Goal: Information Seeking & Learning: Learn about a topic

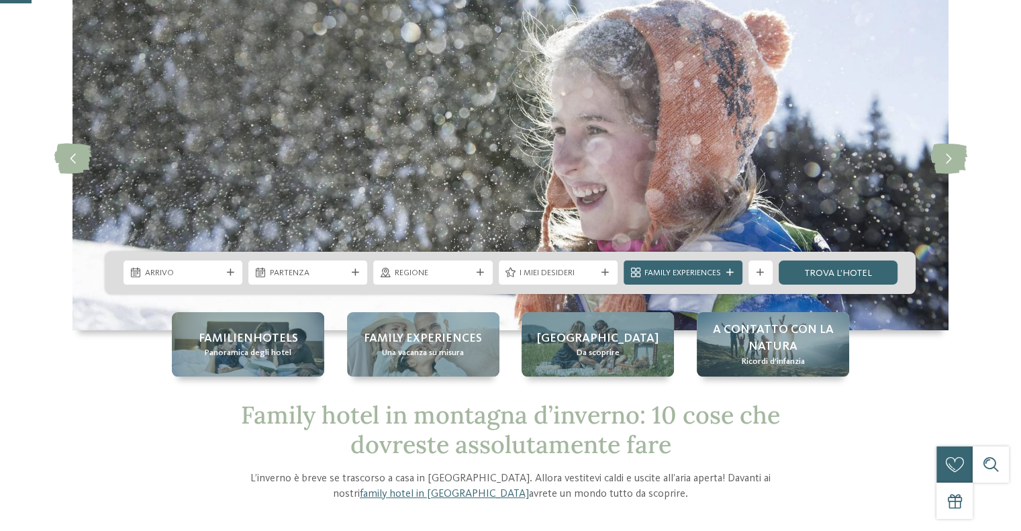
scroll to position [134, 0]
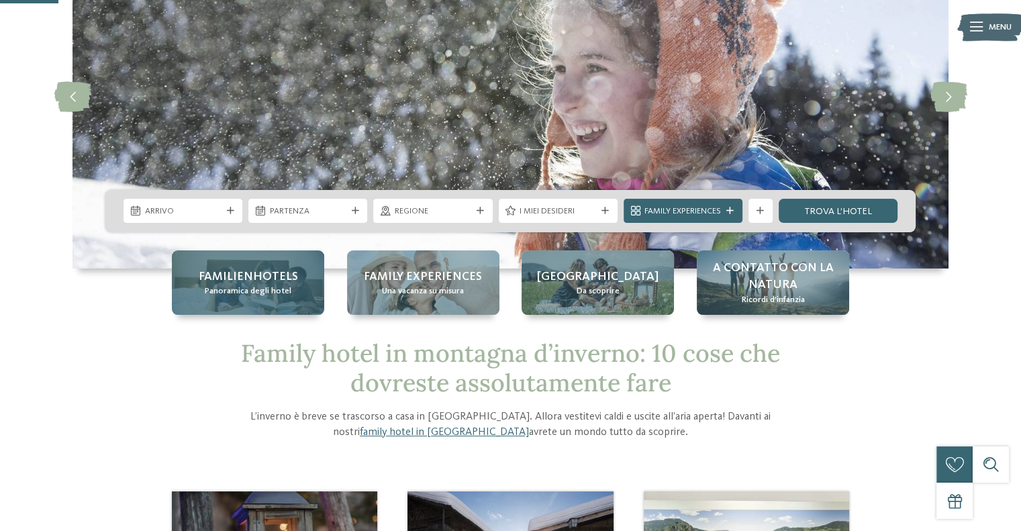
click at [231, 276] on span "Familienhotels" at bounding box center [248, 277] width 99 height 17
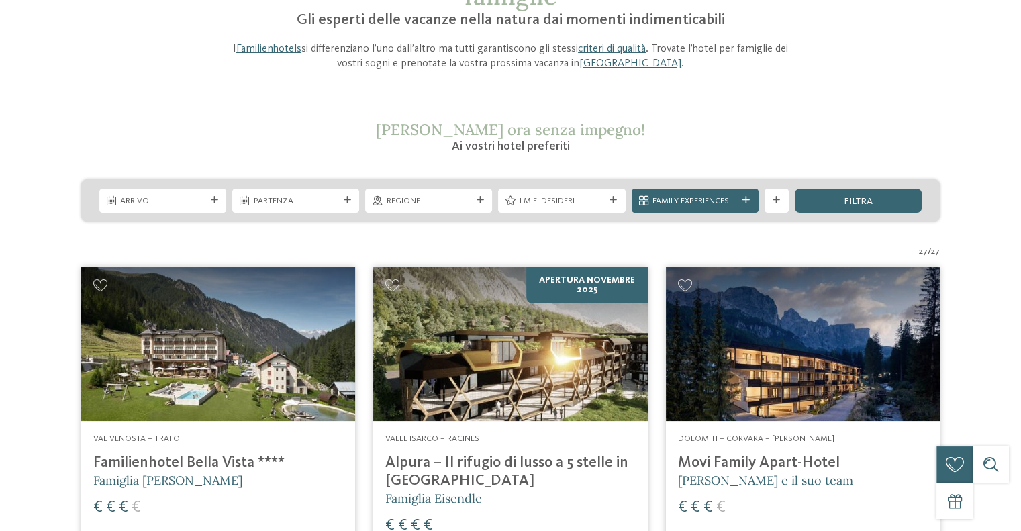
scroll to position [134, 0]
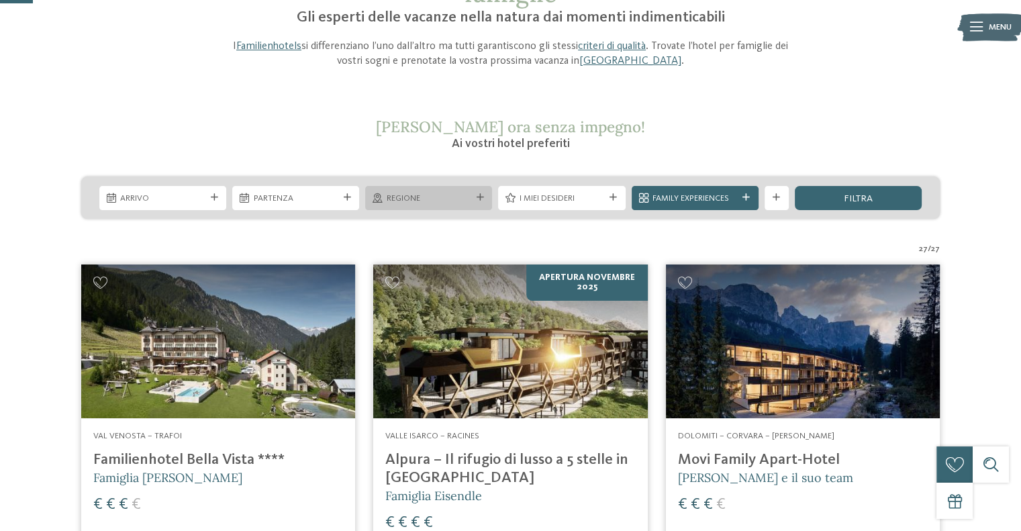
click at [392, 190] on div "Regione" at bounding box center [428, 198] width 127 height 24
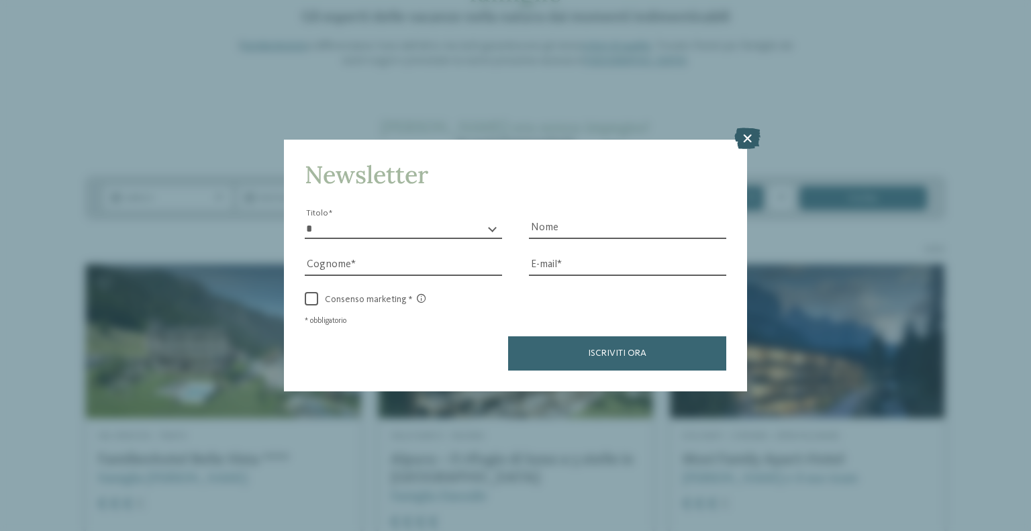
click at [747, 134] on icon at bounding box center [748, 138] width 26 height 21
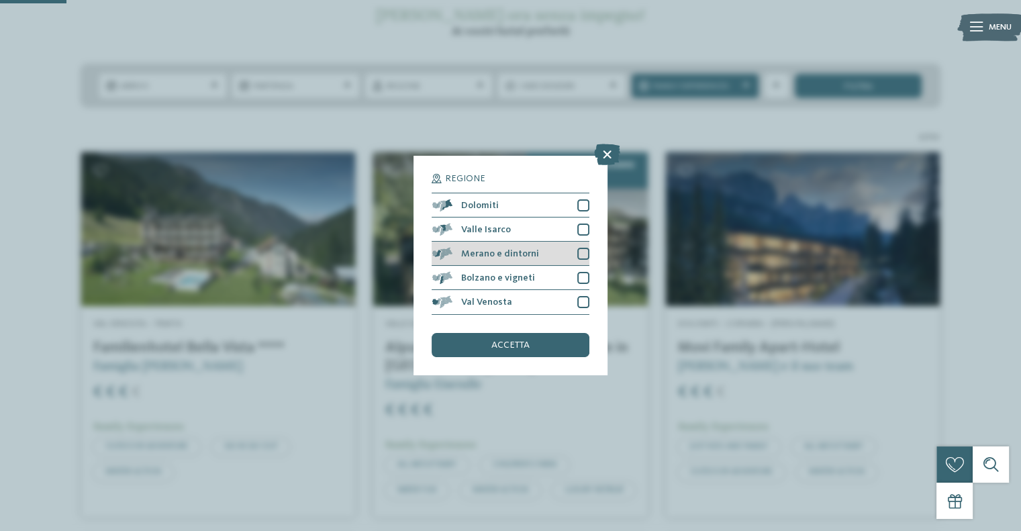
scroll to position [269, 0]
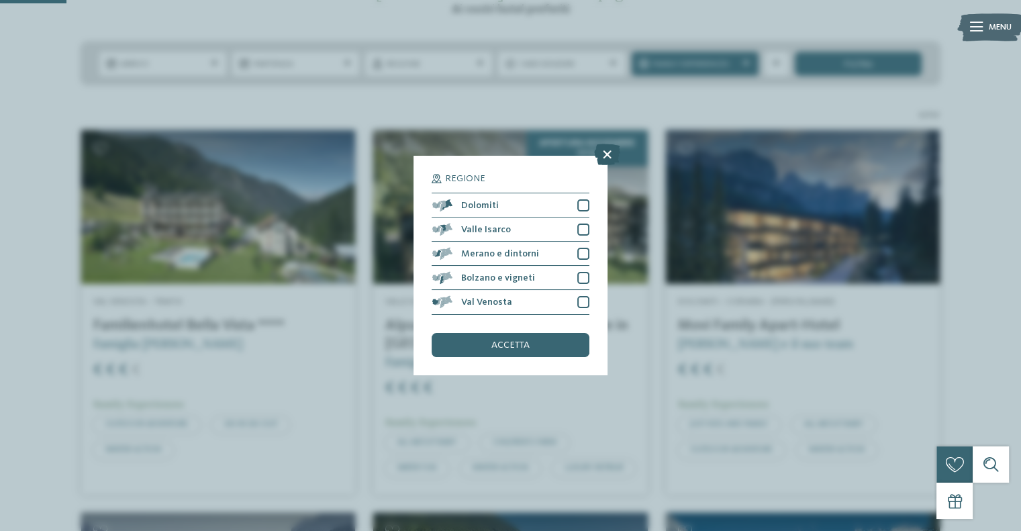
click at [602, 152] on icon at bounding box center [607, 154] width 26 height 21
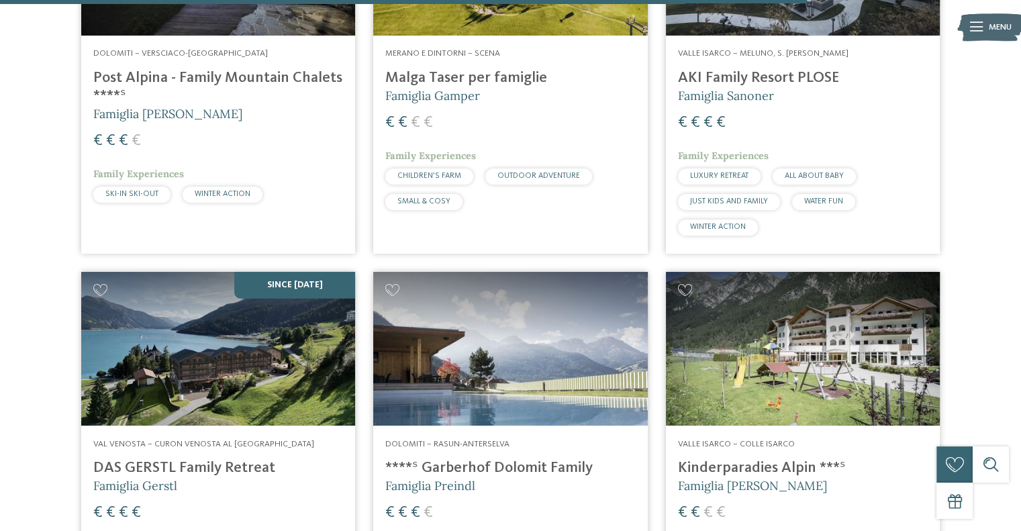
scroll to position [3357, 0]
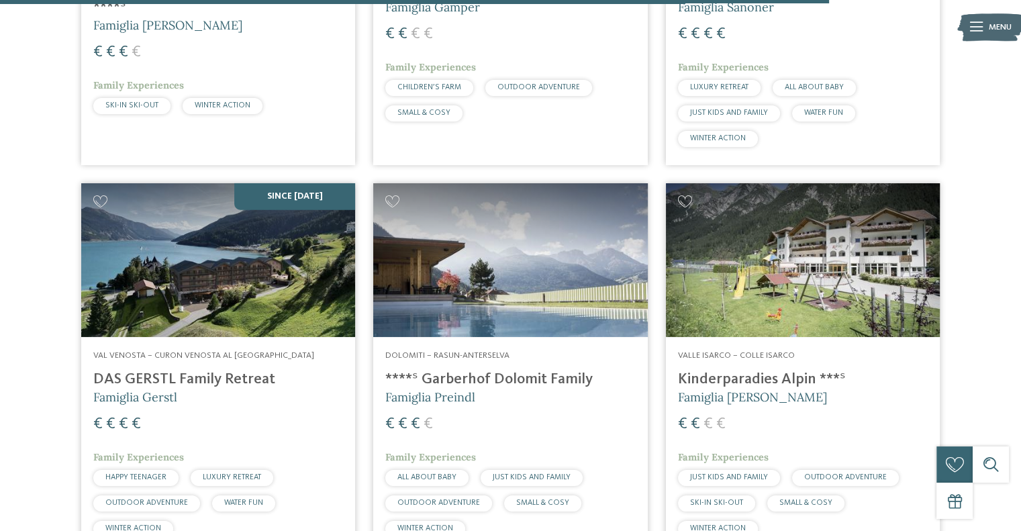
click at [754, 389] on h4 "Kinderparadies Alpin ***ˢ" at bounding box center [803, 380] width 250 height 18
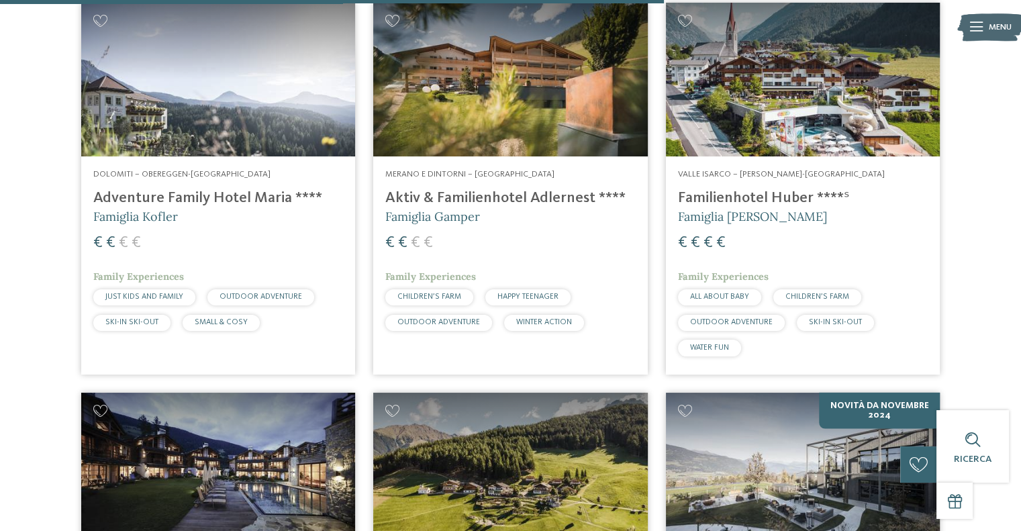
scroll to position [2686, 0]
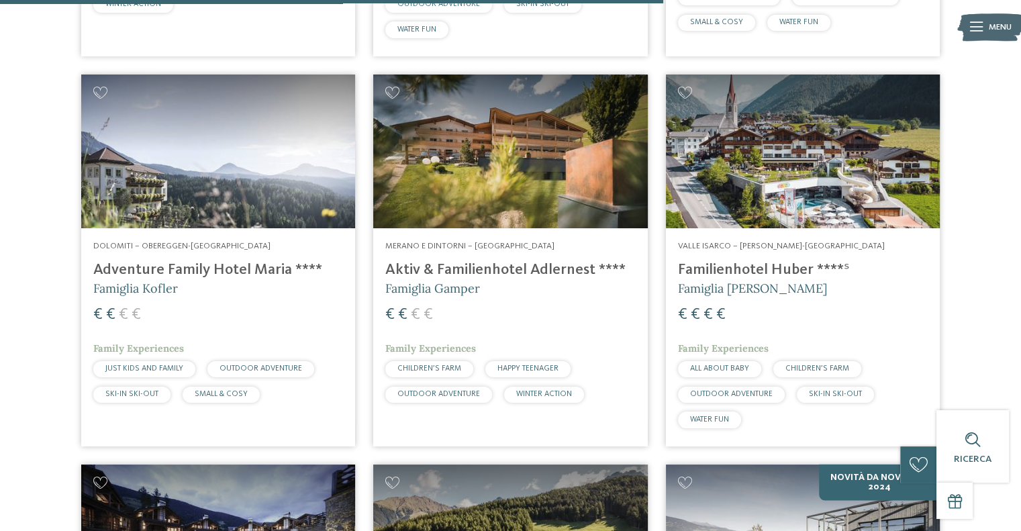
click at [471, 279] on h4 "Aktiv & Familienhotel Adlernest ****" at bounding box center [510, 270] width 250 height 18
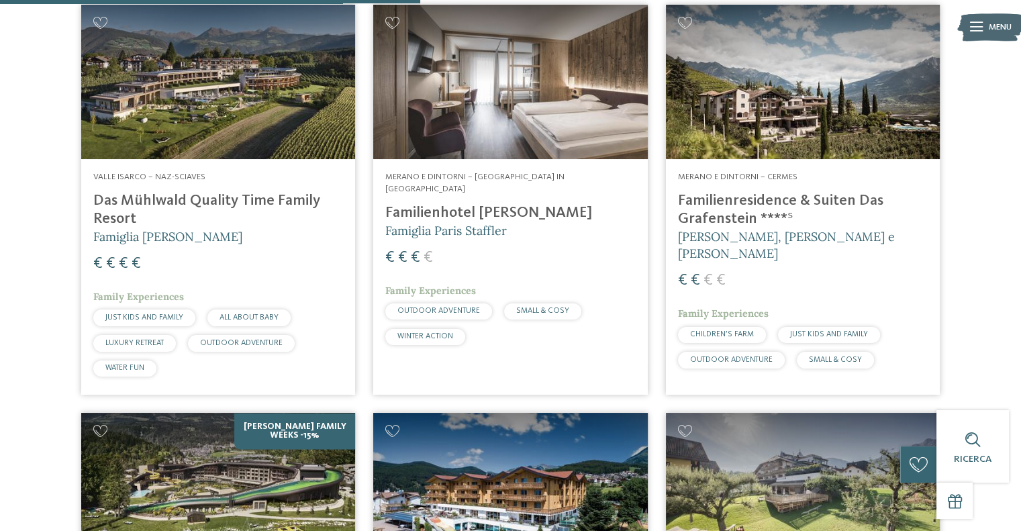
scroll to position [1544, 0]
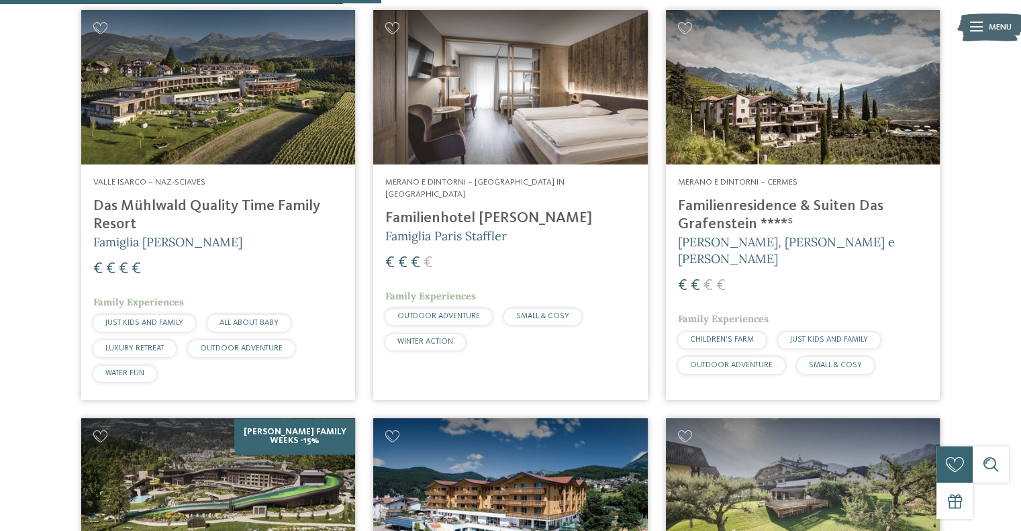
click at [783, 110] on img at bounding box center [803, 87] width 274 height 154
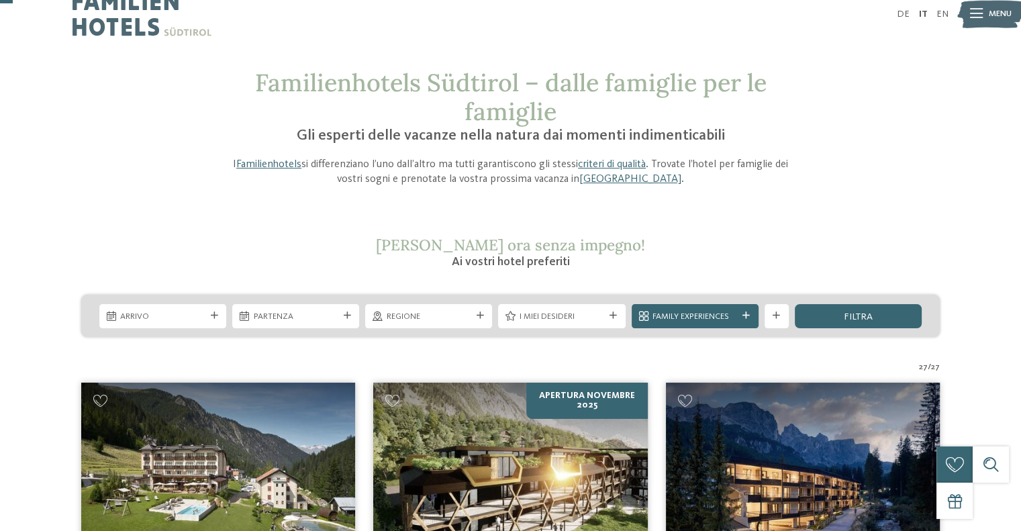
scroll to position [0, 0]
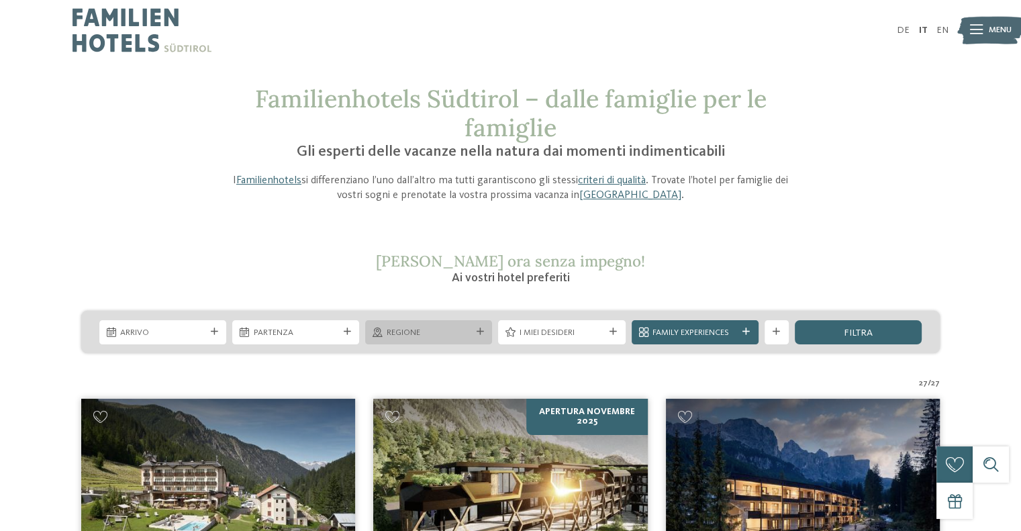
click at [470, 336] on span "Regione" at bounding box center [429, 333] width 85 height 12
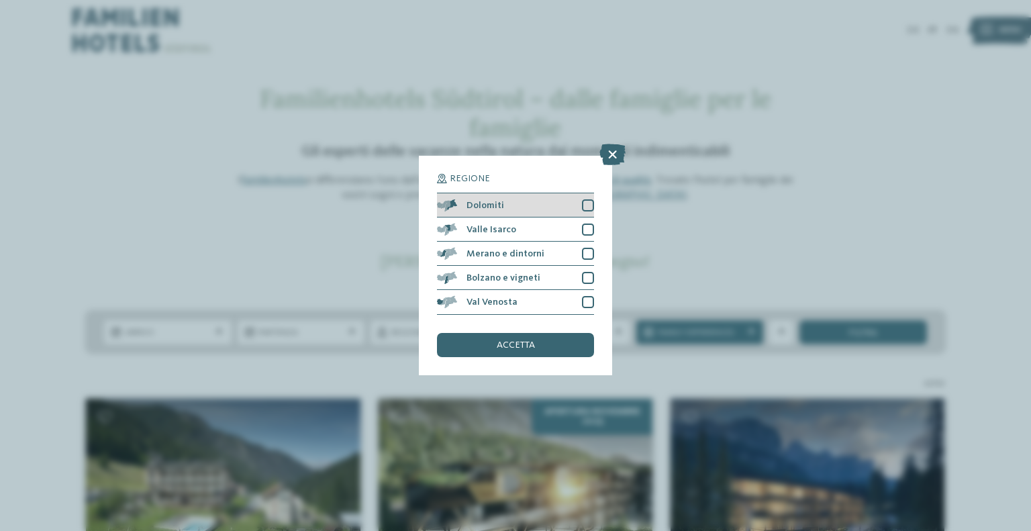
click at [586, 205] on div at bounding box center [588, 205] width 12 height 12
click at [528, 338] on div "accetta" at bounding box center [515, 345] width 157 height 24
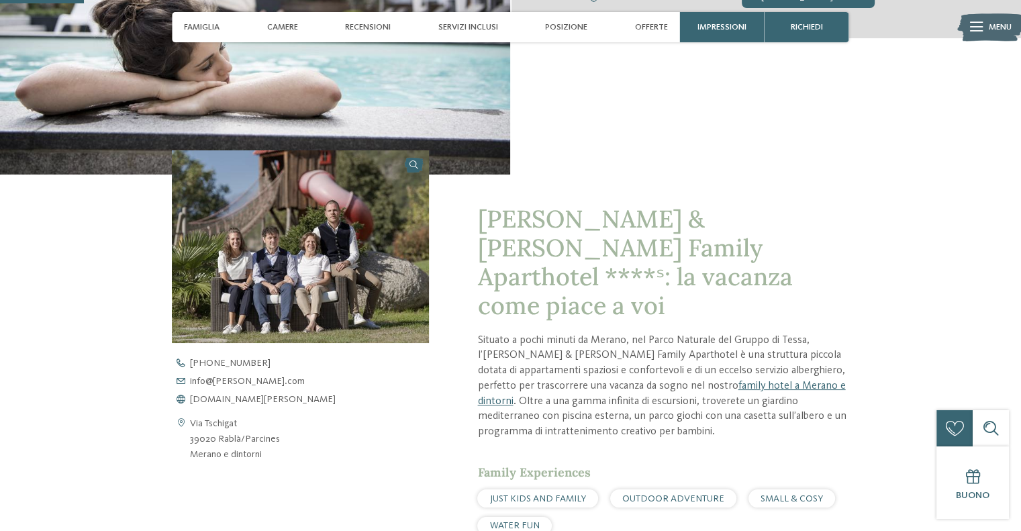
scroll to position [336, 0]
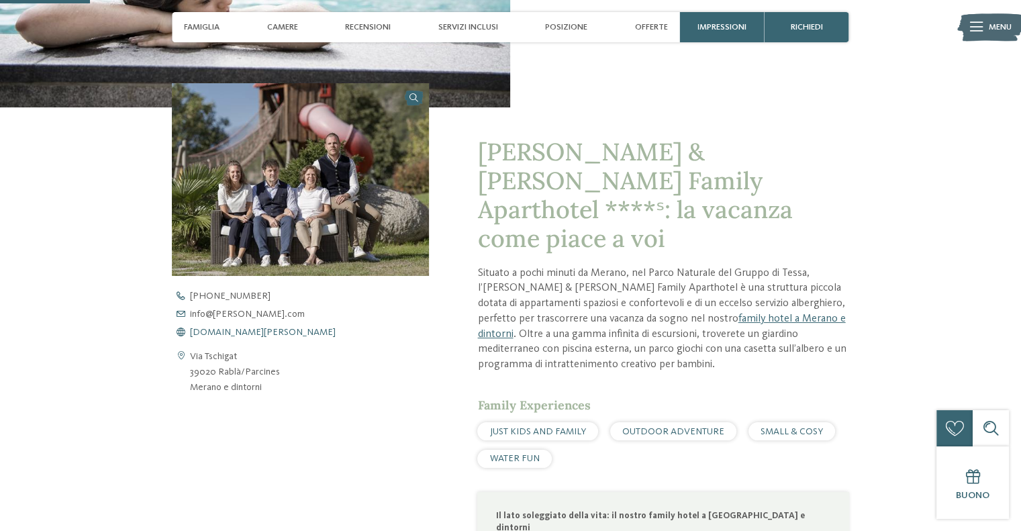
click at [232, 332] on span "www.heidi-edith.com" at bounding box center [263, 332] width 146 height 9
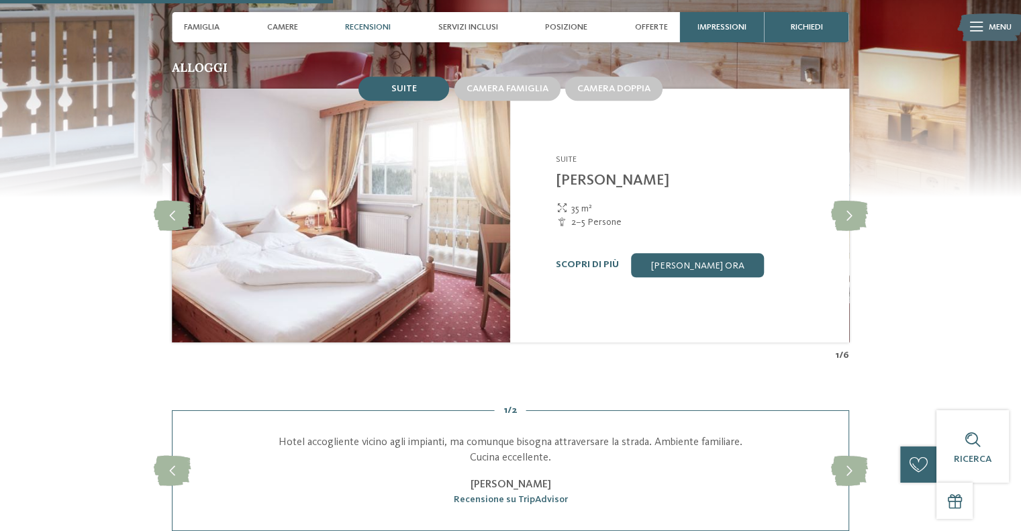
scroll to position [1209, 0]
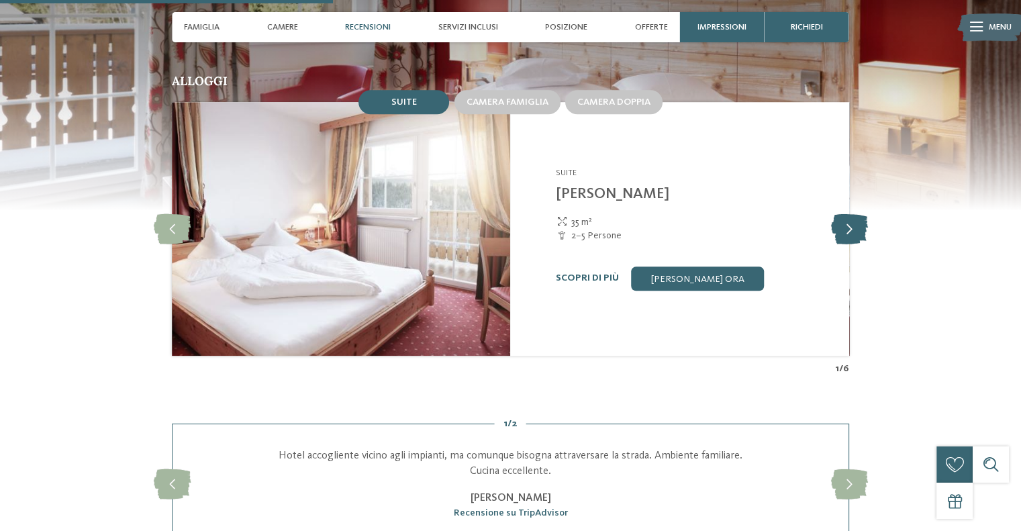
click at [841, 214] on icon at bounding box center [849, 229] width 37 height 30
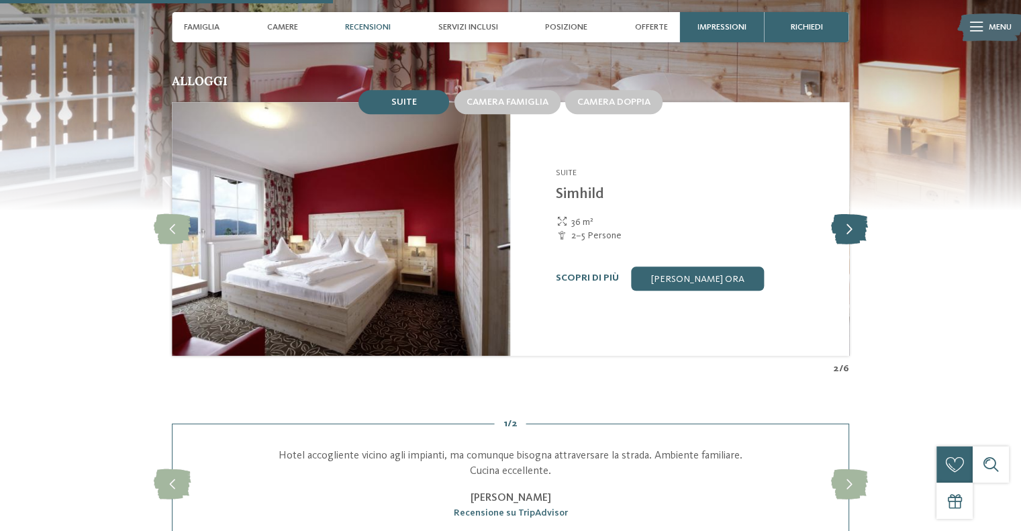
click at [841, 214] on icon at bounding box center [849, 229] width 37 height 30
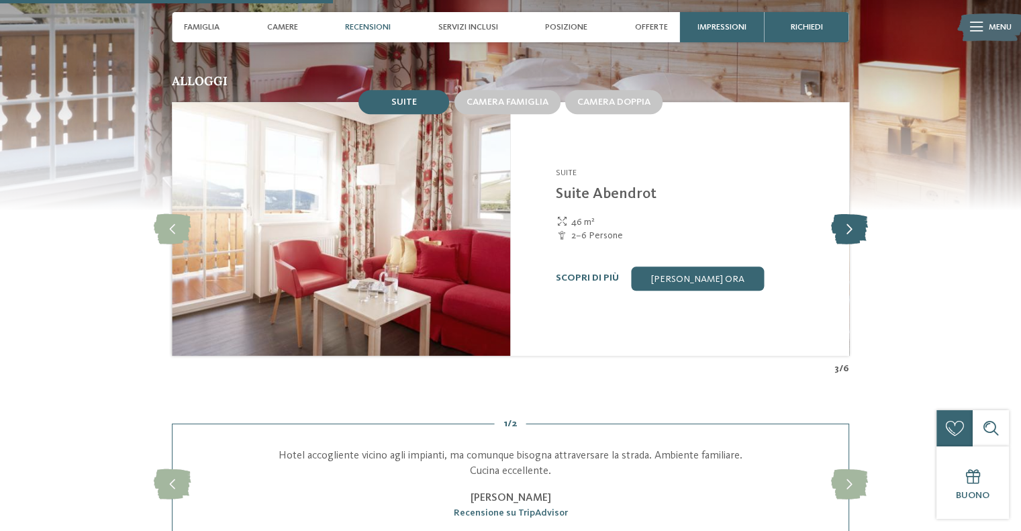
click at [841, 214] on icon at bounding box center [849, 229] width 37 height 30
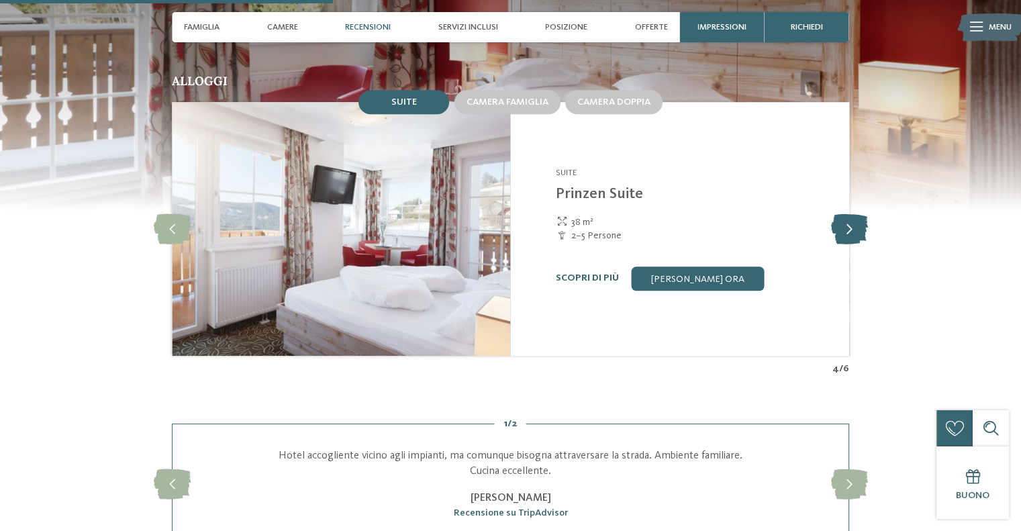
click at [839, 214] on icon at bounding box center [849, 229] width 37 height 30
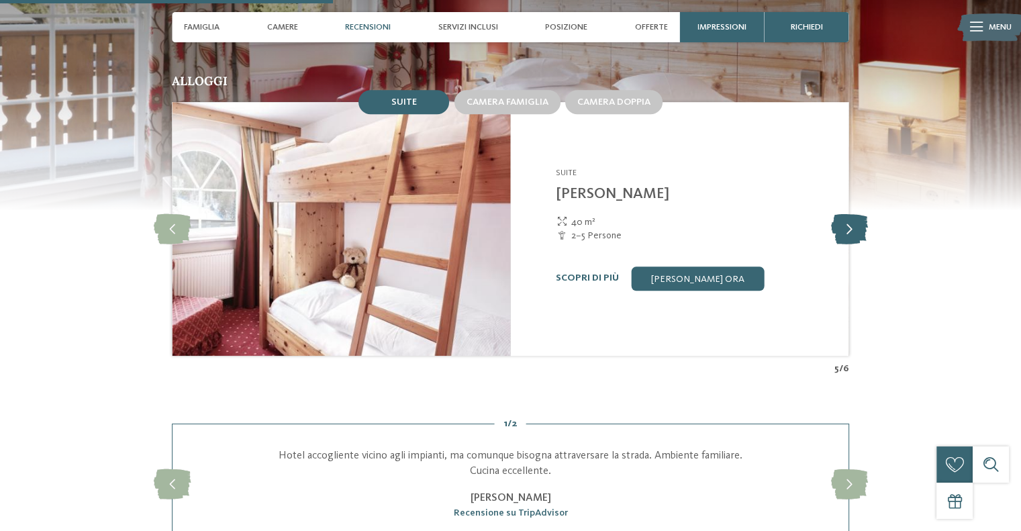
click at [839, 214] on icon at bounding box center [849, 229] width 37 height 30
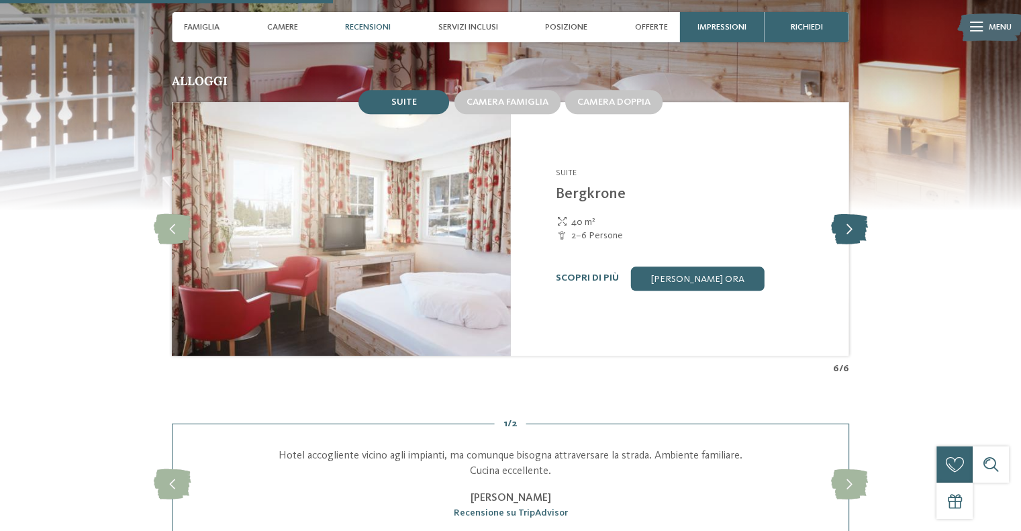
click at [839, 214] on icon at bounding box center [849, 229] width 37 height 30
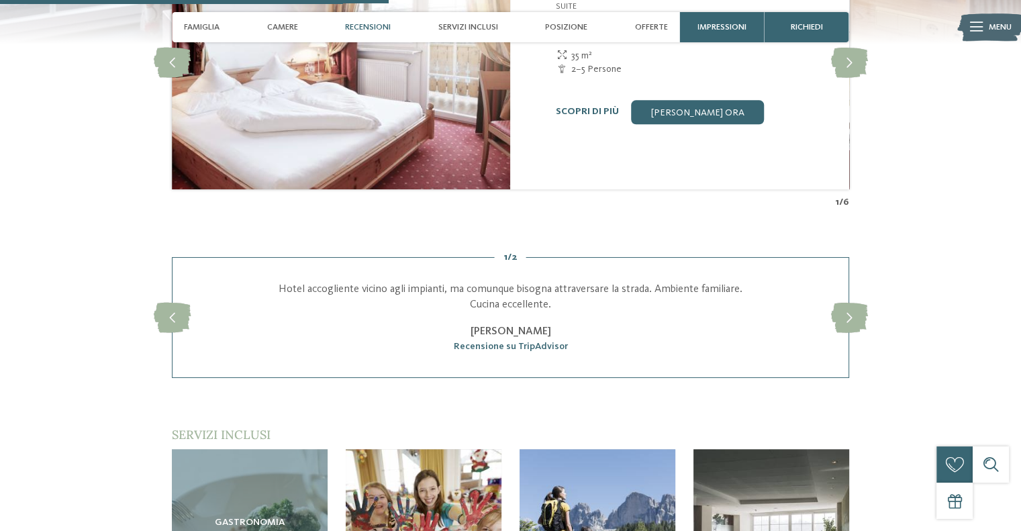
scroll to position [1410, 0]
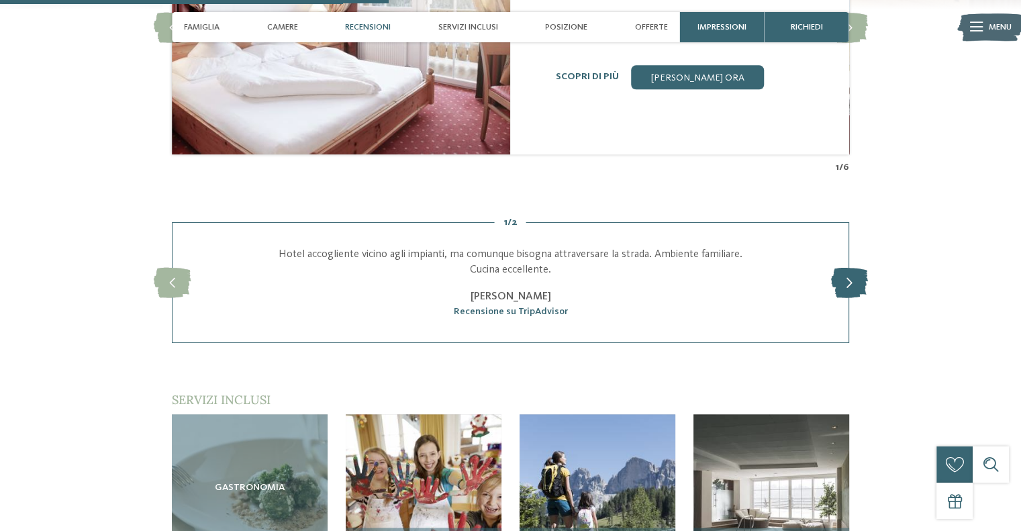
click at [845, 268] on icon at bounding box center [849, 283] width 37 height 30
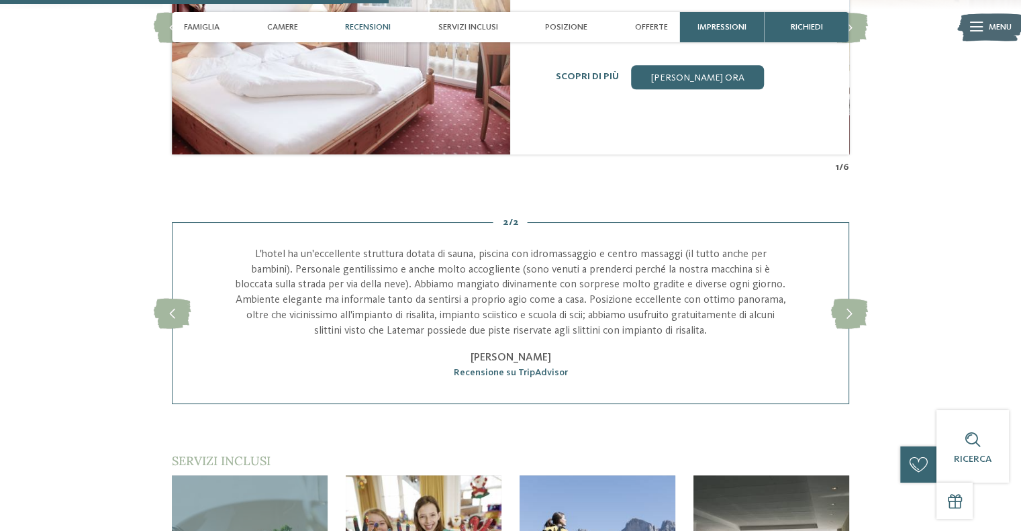
click at [845, 250] on div "slide 4 of 2 Hotel accogliente vicino agli impianti, ma comunque bisogna attrav…" at bounding box center [511, 313] width 678 height 182
click at [848, 298] on icon at bounding box center [849, 313] width 37 height 30
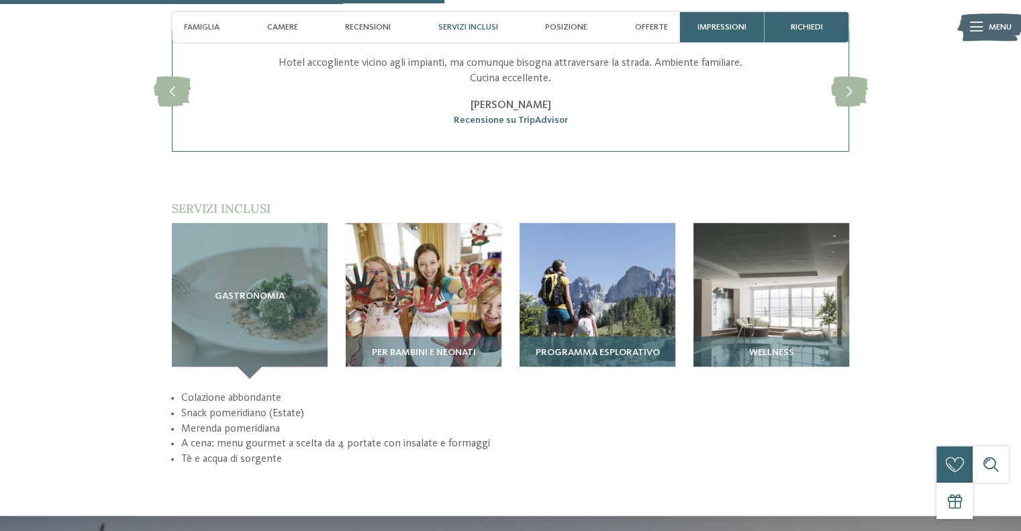
scroll to position [1343, 0]
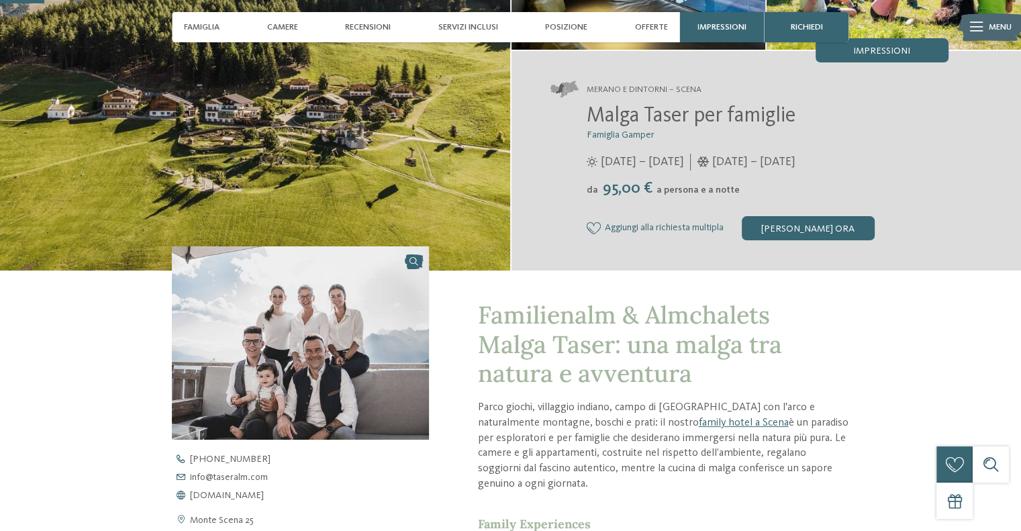
scroll to position [470, 0]
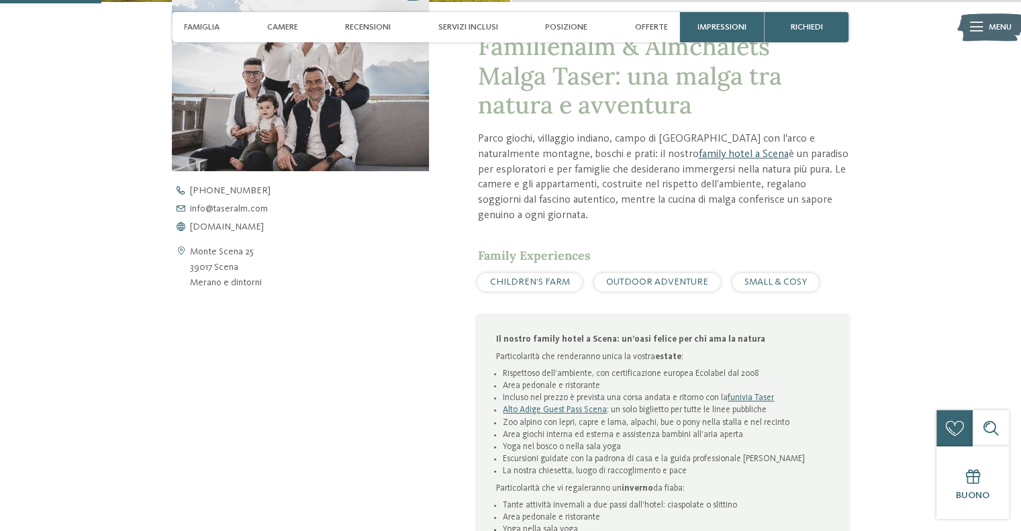
click at [698, 152] on link "family hotel a Scena" at bounding box center [743, 154] width 90 height 11
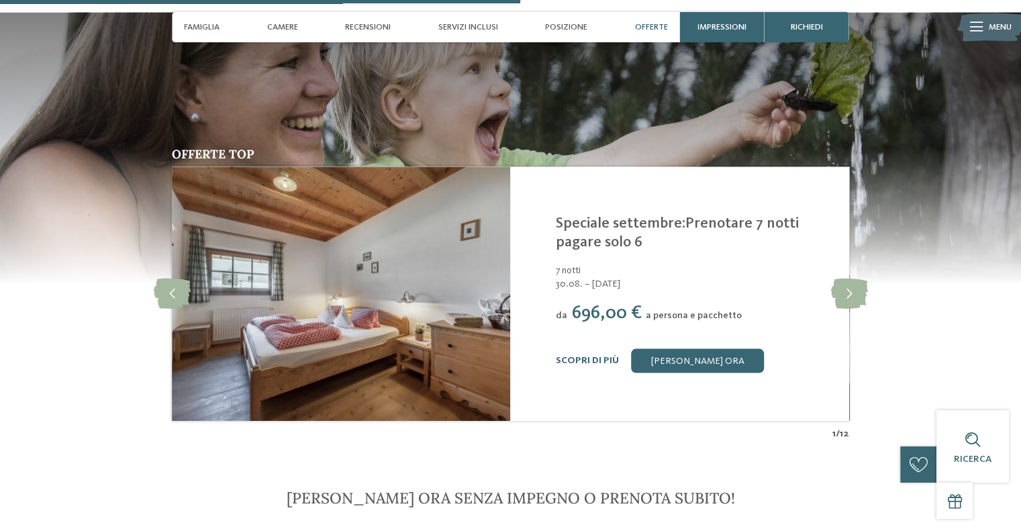
scroll to position [2417, 0]
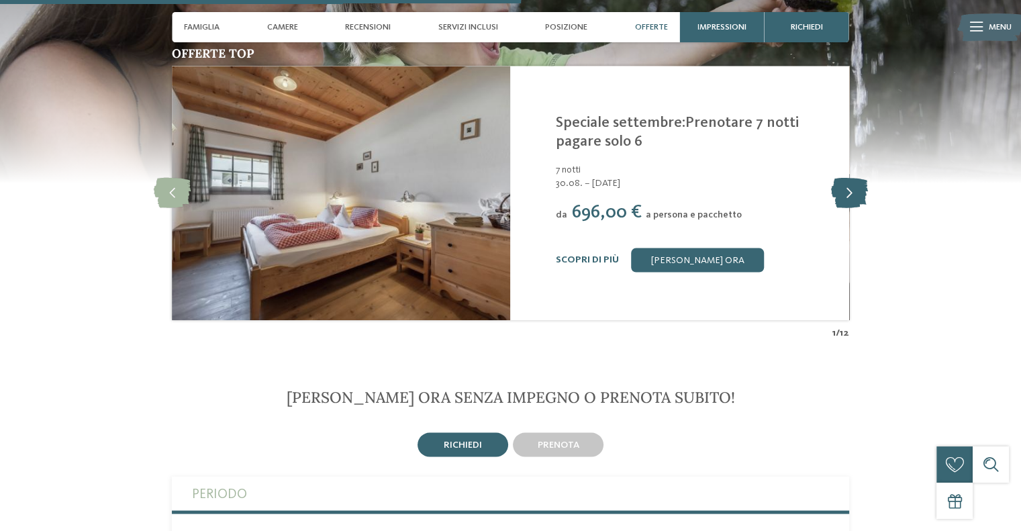
click at [849, 179] on icon at bounding box center [849, 193] width 37 height 30
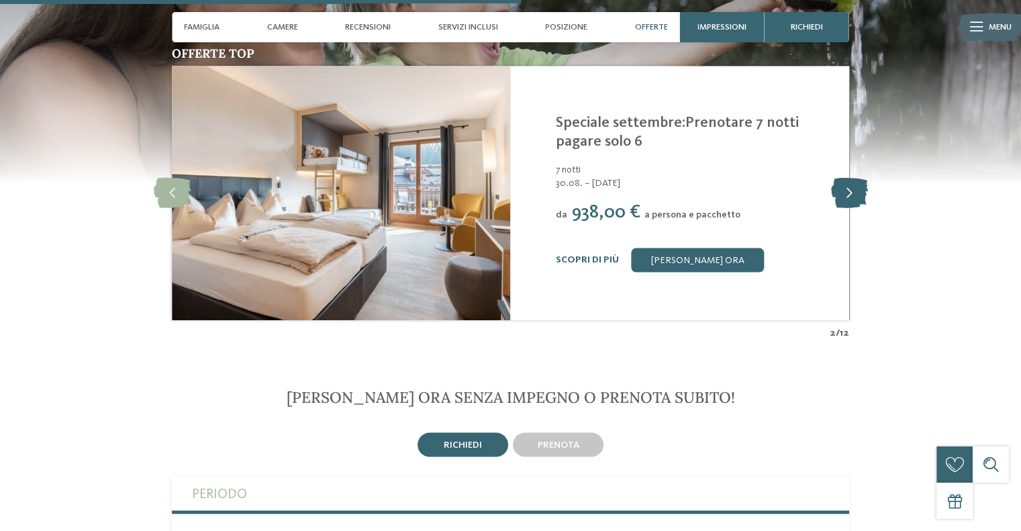
click at [848, 179] on icon at bounding box center [849, 193] width 37 height 30
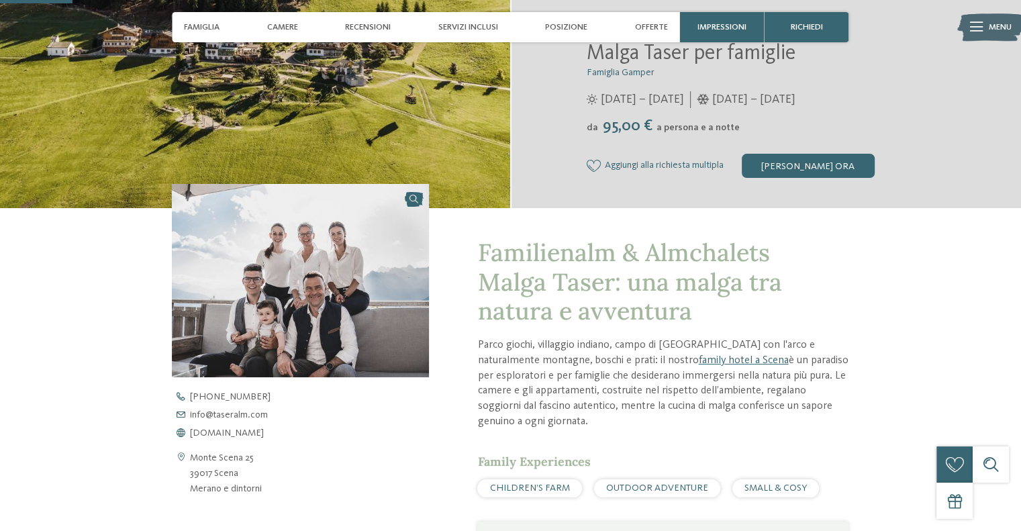
scroll to position [336, 0]
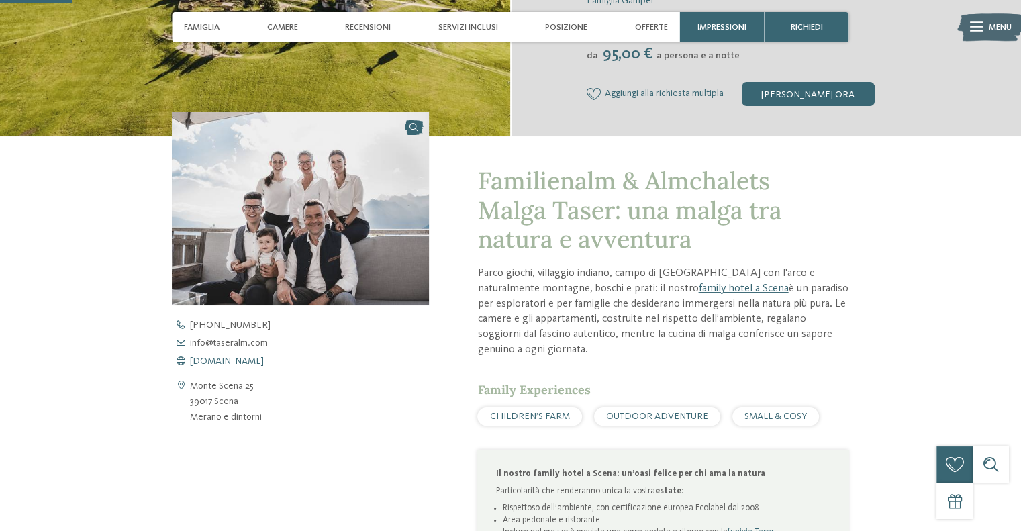
click at [230, 365] on span "www.taseralm.com" at bounding box center [227, 361] width 74 height 9
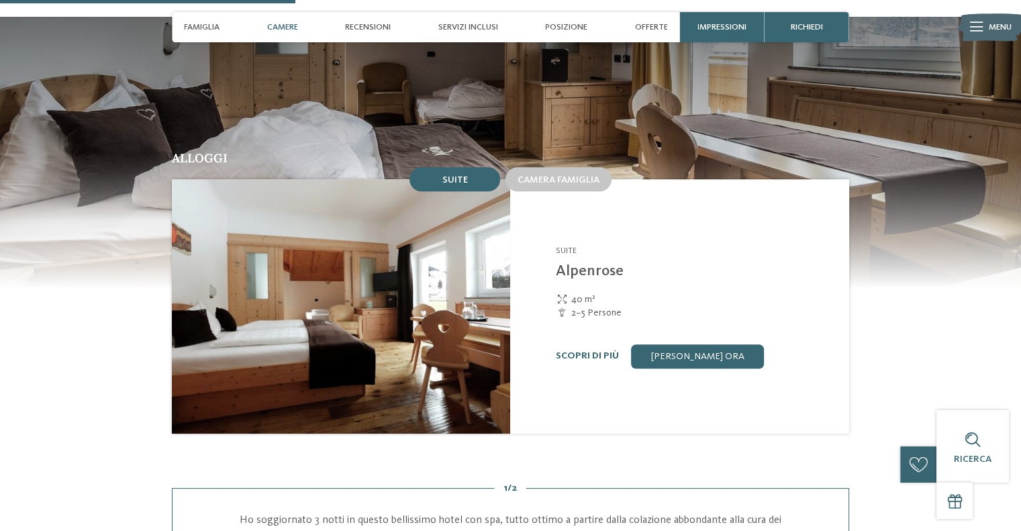
scroll to position [1343, 0]
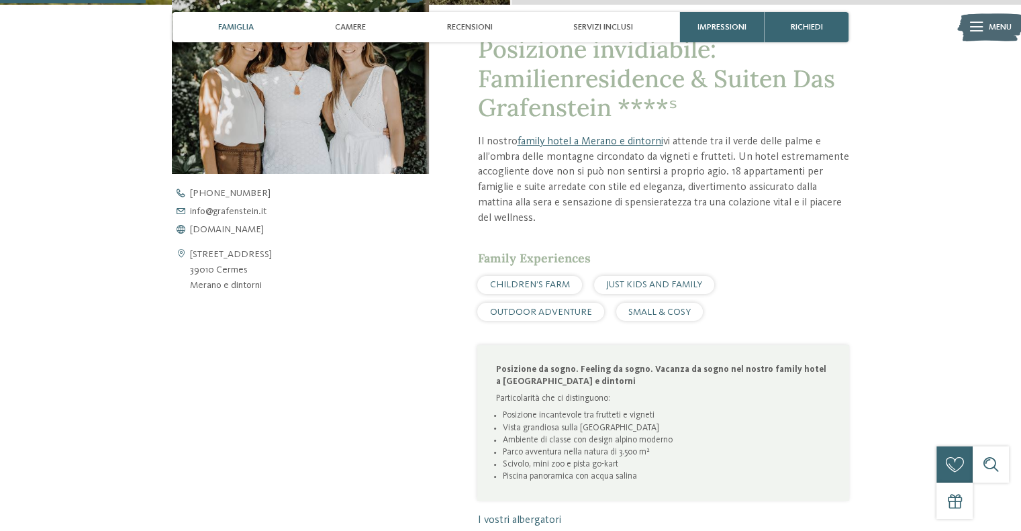
scroll to position [537, 0]
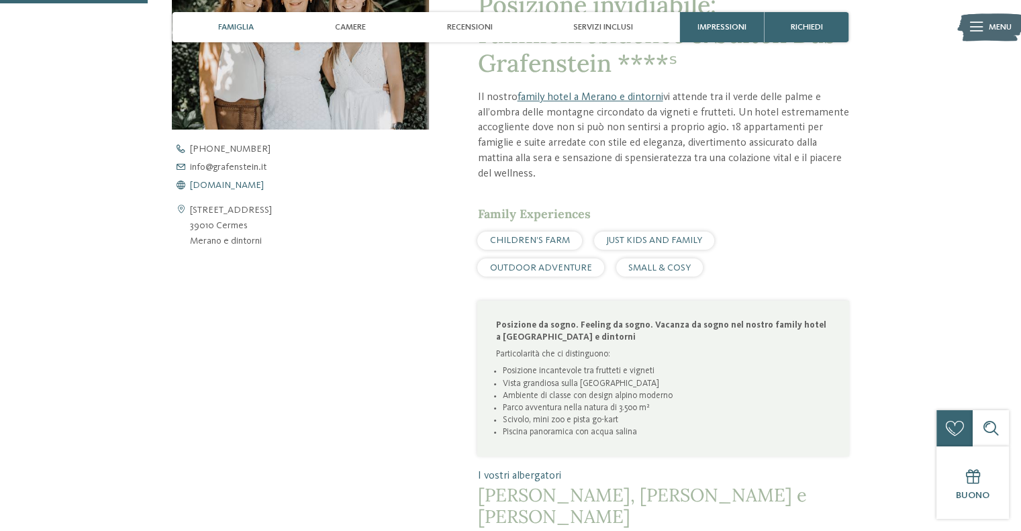
click at [242, 185] on span "[DOMAIN_NAME]" at bounding box center [227, 185] width 74 height 9
